Goal: Find specific fact: Find specific fact

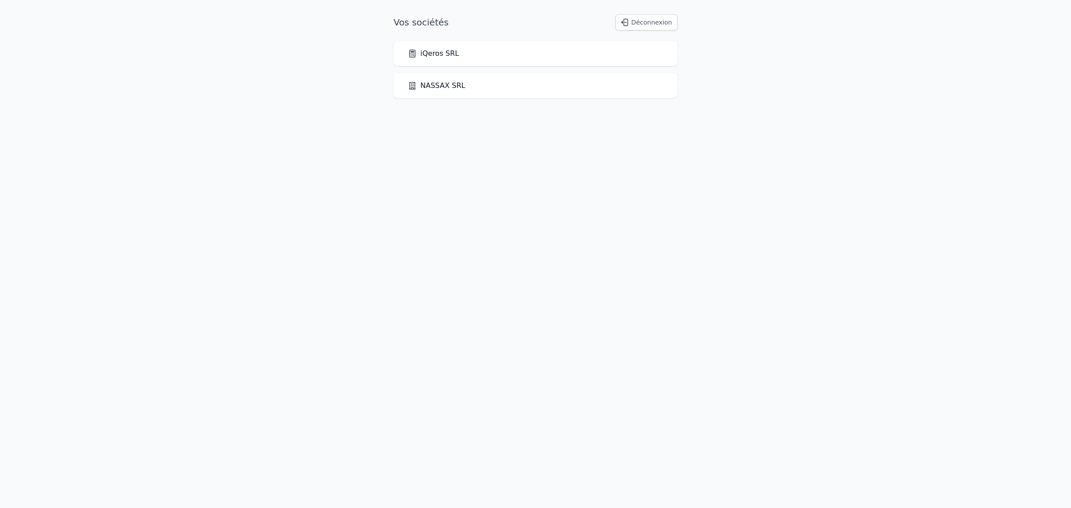
click at [430, 98] on div "NASSAX SRL" at bounding box center [536, 85] width 284 height 25
click at [441, 59] on link "iQeros SRL" at bounding box center [433, 53] width 51 height 11
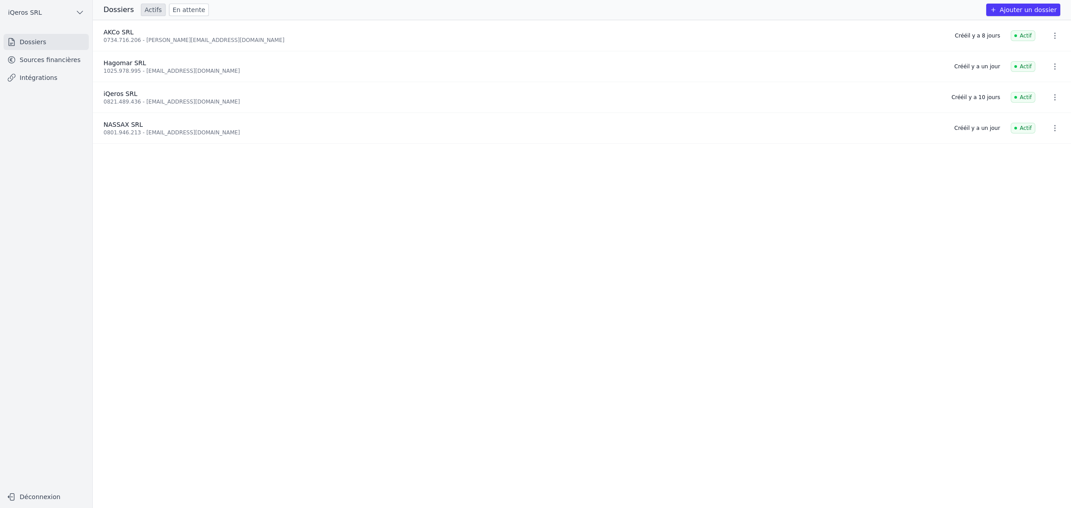
click at [48, 61] on link "Sources financières" at bounding box center [46, 60] width 85 height 16
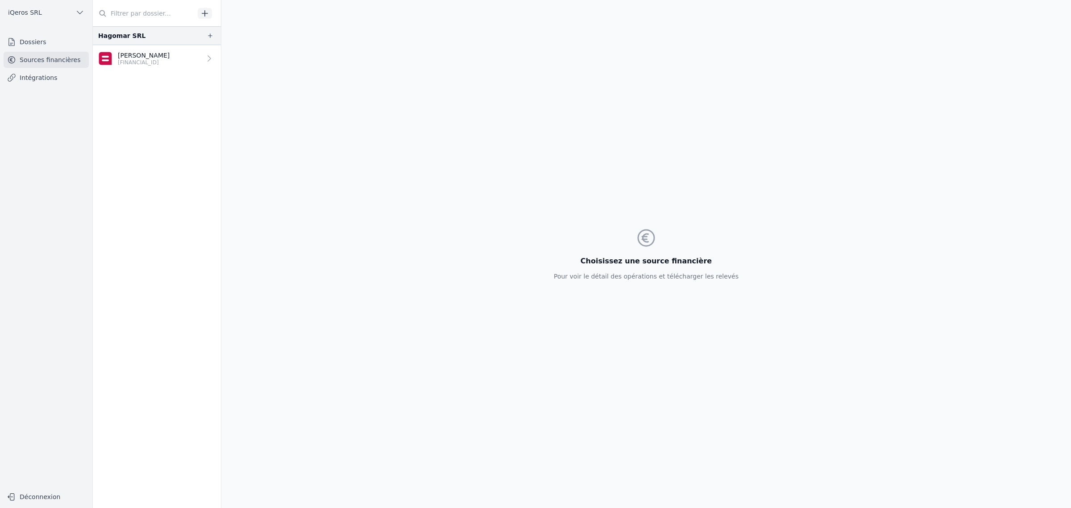
click at [144, 60] on p "[PERSON_NAME]" at bounding box center [144, 55] width 52 height 9
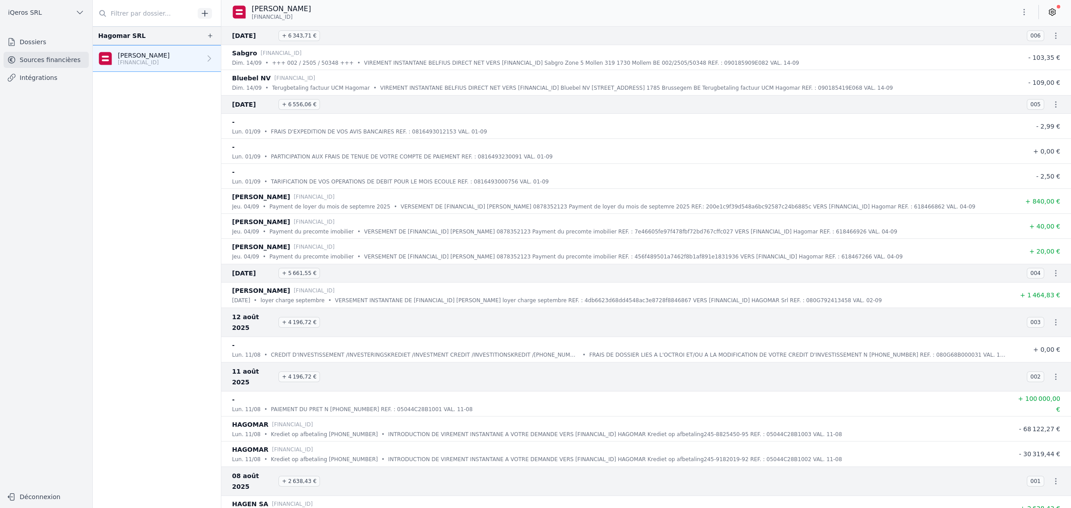
click at [170, 66] on p "[FINANCIAL_ID]" at bounding box center [144, 62] width 52 height 7
drag, startPoint x: 353, startPoint y: 17, endPoint x: 282, endPoint y: 27, distance: 72.1
click at [282, 27] on div "[PERSON_NAME] [FINANCIAL_ID]" at bounding box center [646, 13] width 850 height 27
copy span "[FINANCIAL_ID]"
click at [191, 269] on nav "Hagomar SRL [PERSON_NAME] [FINANCIAL_ID]" at bounding box center [157, 266] width 128 height 481
